Goal: Task Accomplishment & Management: Manage account settings

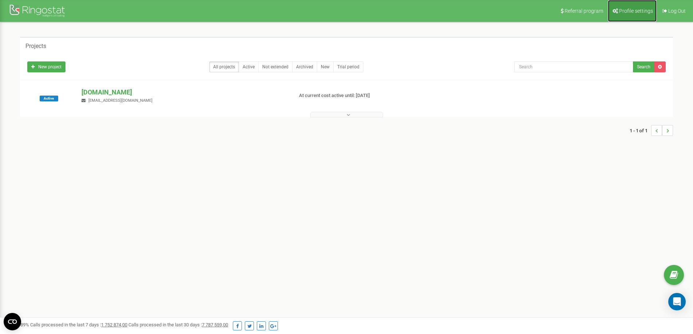
click at [623, 8] on span "Profile settings" at bounding box center [636, 11] width 34 height 6
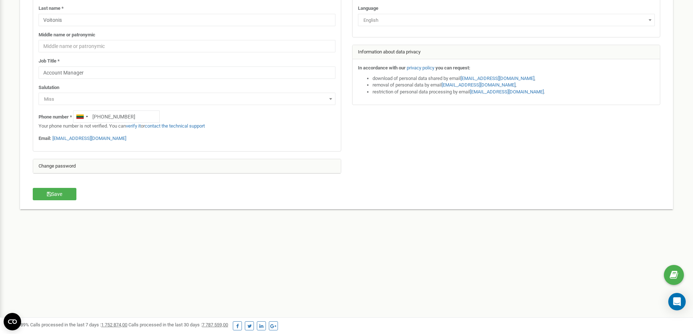
scroll to position [102, 0]
click at [78, 166] on div "Change password" at bounding box center [187, 166] width 308 height 15
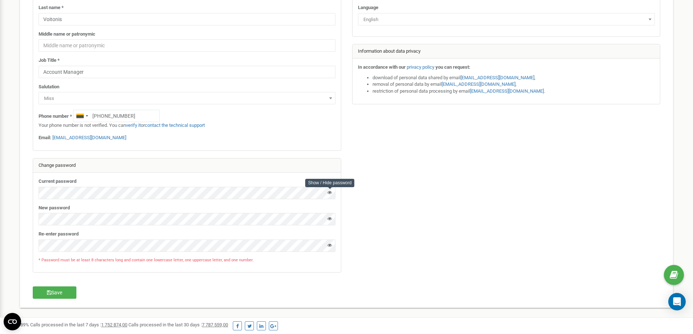
click at [329, 191] on icon at bounding box center [330, 192] width 5 height 5
click at [100, 211] on div "New password" at bounding box center [187, 215] width 297 height 21
click at [63, 290] on button "Save" at bounding box center [55, 293] width 44 height 12
